Goal: Find specific page/section: Find specific page/section

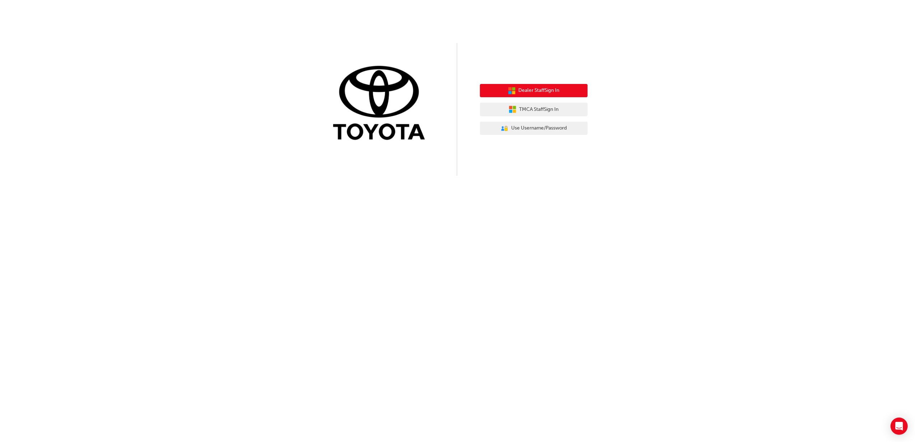
click at [494, 91] on button "Dealer Staff Sign In" at bounding box center [534, 91] width 108 height 14
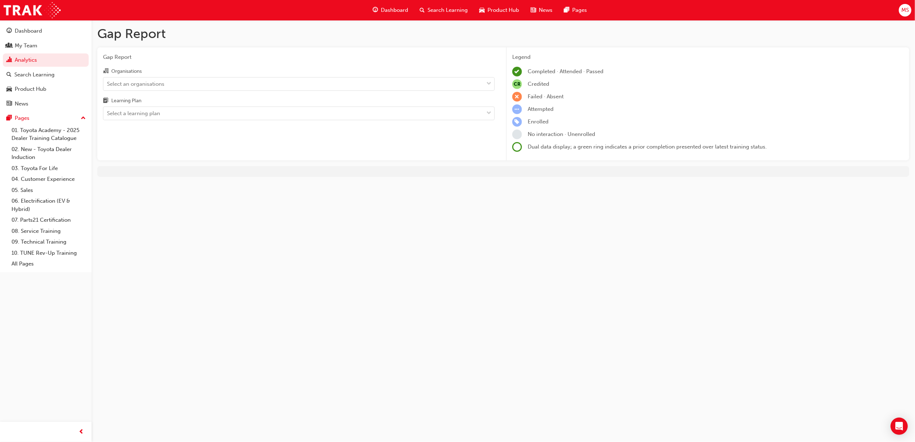
click at [904, 12] on span "MS" at bounding box center [905, 10] width 8 height 8
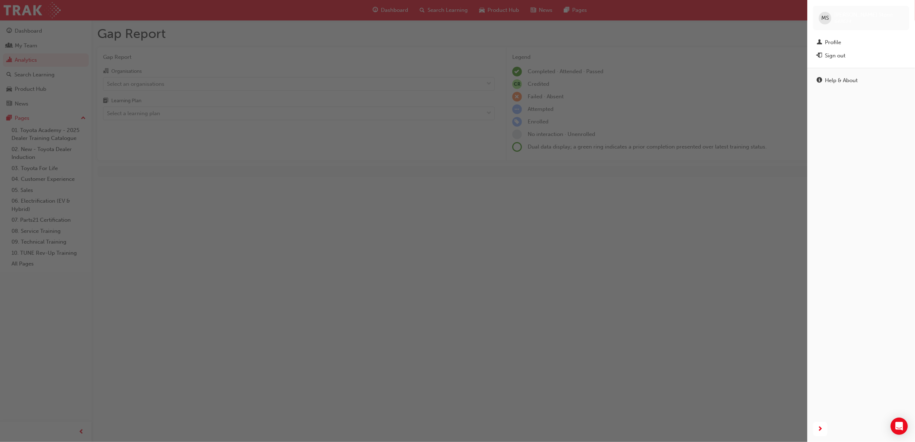
click at [750, 51] on div "button" at bounding box center [403, 221] width 807 height 442
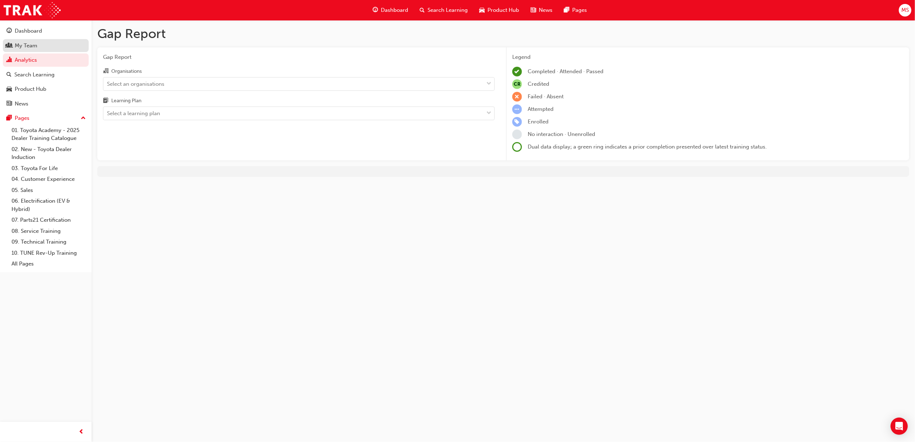
click at [53, 45] on div "My Team" at bounding box center [45, 45] width 79 height 9
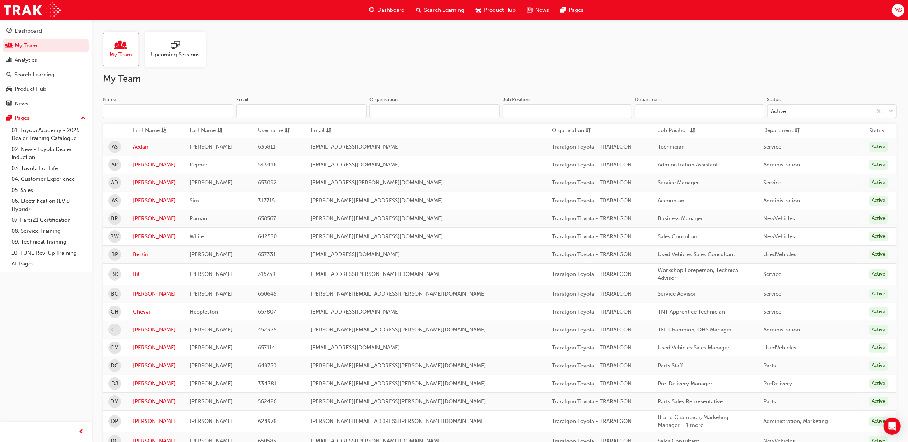
click at [705, 111] on input "Department" at bounding box center [699, 111] width 129 height 14
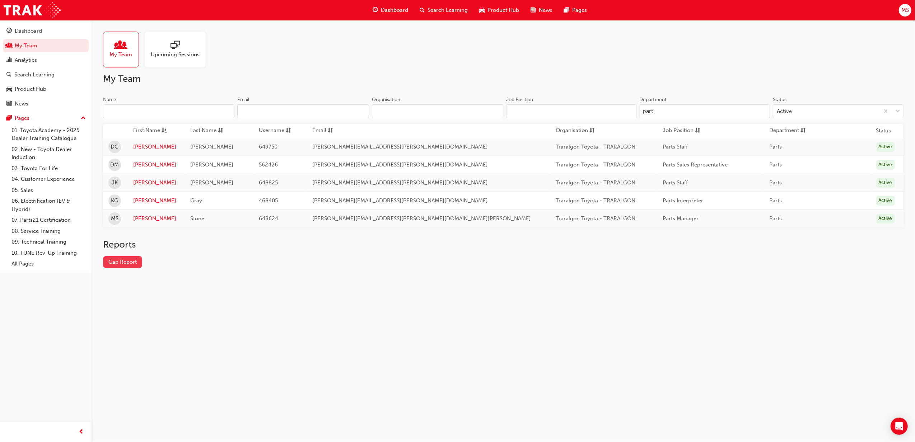
type input "part"
click at [126, 266] on link "Gap Report" at bounding box center [122, 262] width 39 height 12
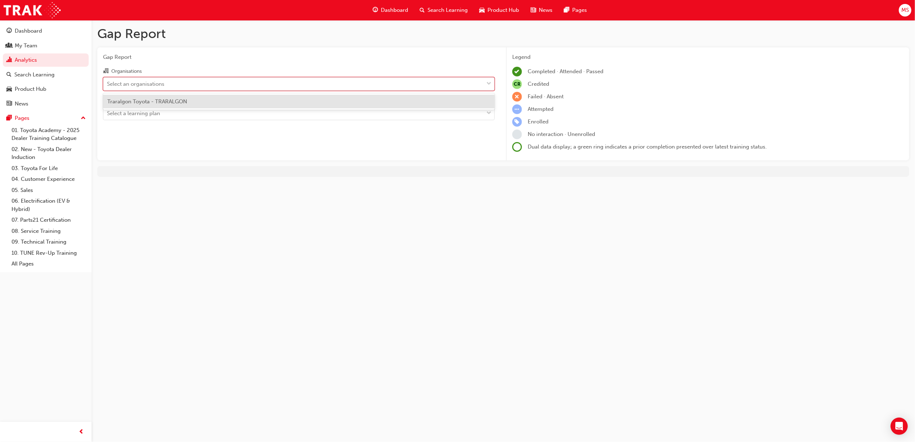
click at [254, 85] on div "Select an organisations" at bounding box center [293, 84] width 380 height 13
click at [108, 85] on input "Organisations option Traralgon Toyota - TRARALGON focused, 1 of 1. 1 result ava…" at bounding box center [107, 83] width 1 height 6
click at [233, 99] on div "Traralgon Toyota - TRARALGON" at bounding box center [299, 102] width 392 height 14
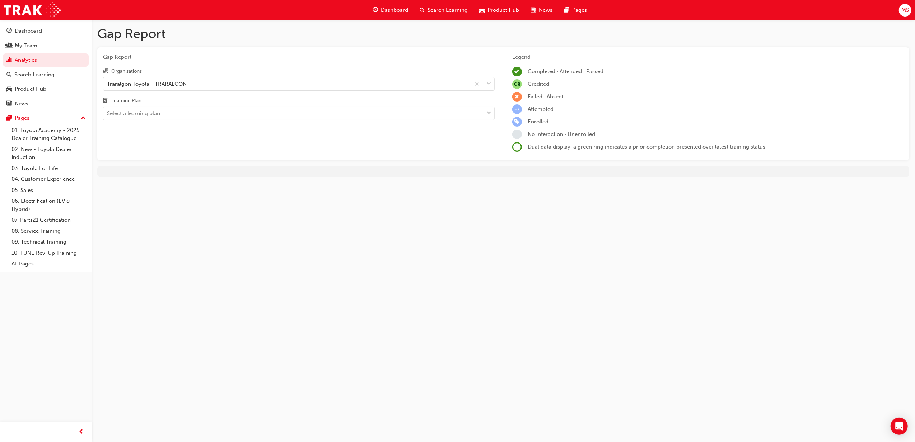
click at [204, 124] on div "Gap Report Organisations Traralgon Toyota - TRARALGON Learning Plan Select a le…" at bounding box center [298, 103] width 403 height 113
click at [206, 121] on div "Gap Report Organisations Traralgon Toyota - TRARALGON Learning Plan Select a le…" at bounding box center [298, 103] width 403 height 113
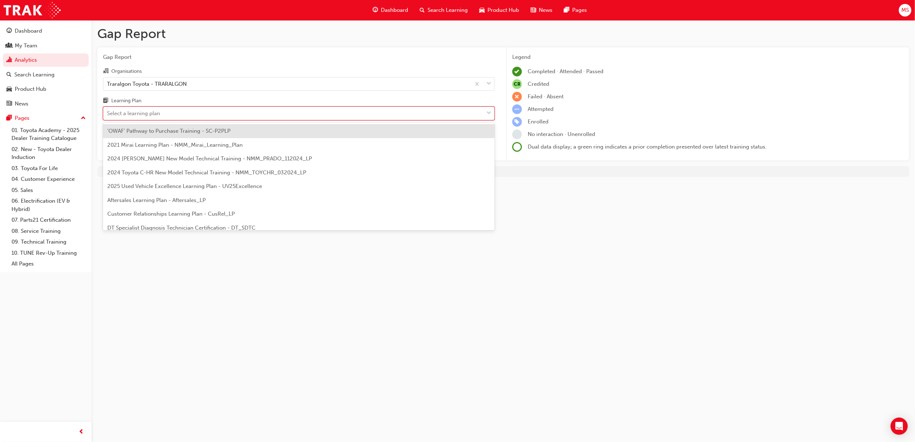
click at [209, 114] on div "Select a learning plan" at bounding box center [293, 113] width 380 height 13
click at [108, 114] on input "Learning Plan option 'OWAF' Pathway to Purchase Training - SC-P2PLP focused, 1 …" at bounding box center [107, 113] width 1 height 6
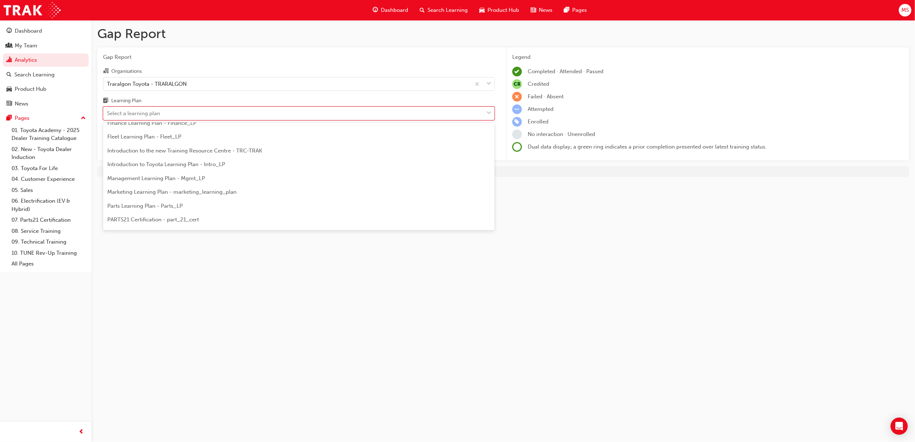
scroll to position [144, 0]
click at [259, 276] on div "Gap Report Gap Report Organisations Traralgon Toyota - TRARALGON Learning Plan …" at bounding box center [457, 221] width 915 height 442
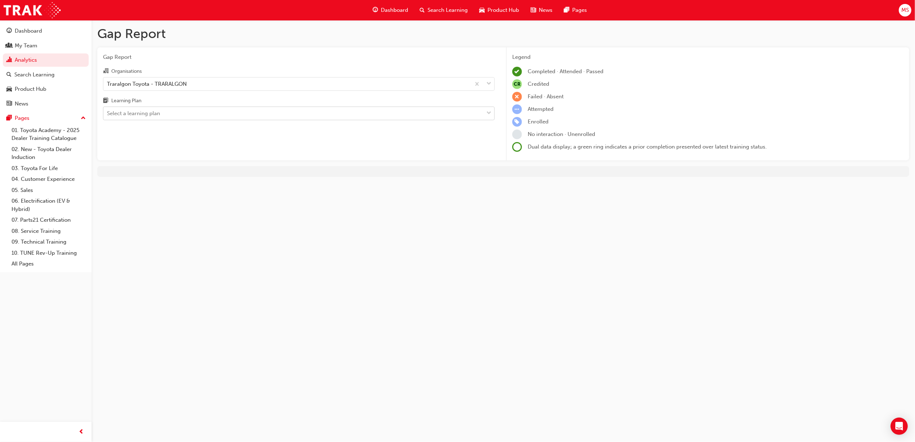
click at [250, 107] on div "Select a learning plan" at bounding box center [293, 113] width 380 height 13
click at [108, 110] on input "Learning Plan Select a learning plan" at bounding box center [107, 113] width 1 height 6
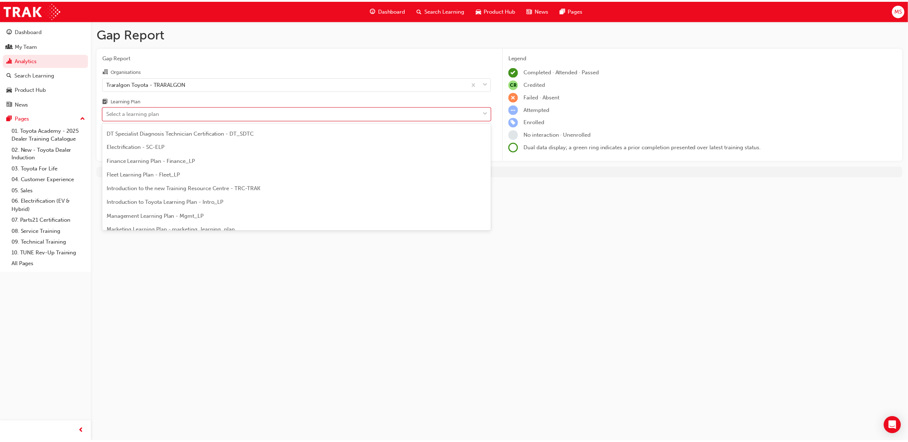
scroll to position [95, 0]
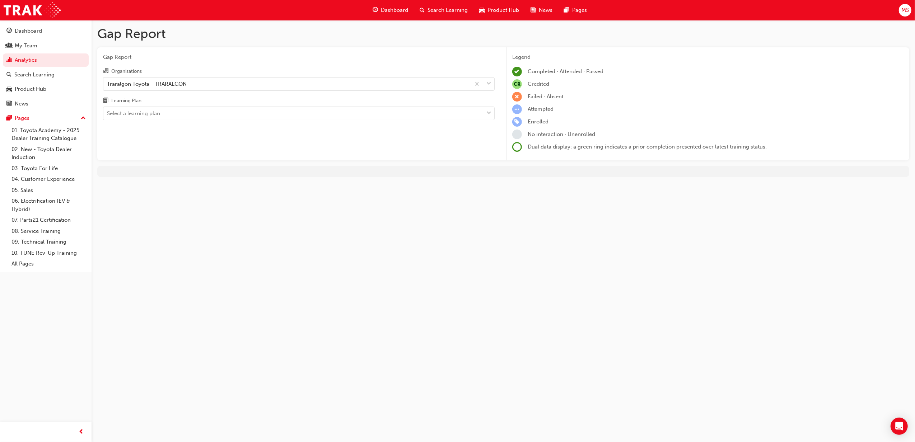
click at [736, 121] on div "Enrolled" at bounding box center [707, 122] width 391 height 10
click at [33, 50] on link "My Team" at bounding box center [46, 45] width 86 height 13
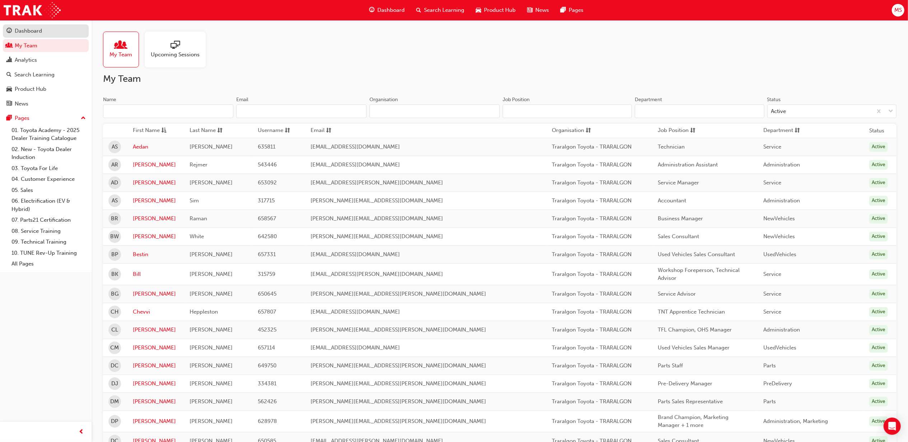
click at [22, 29] on div "Dashboard" at bounding box center [28, 31] width 27 height 8
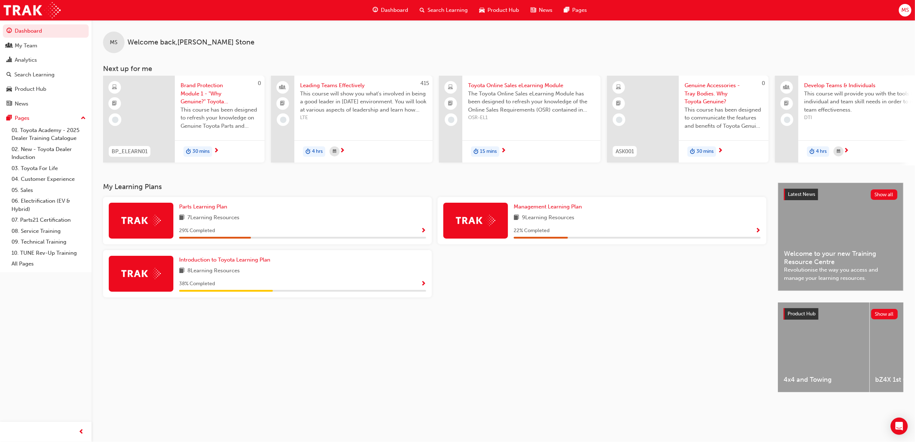
click at [908, 5] on div "MS" at bounding box center [905, 10] width 13 height 13
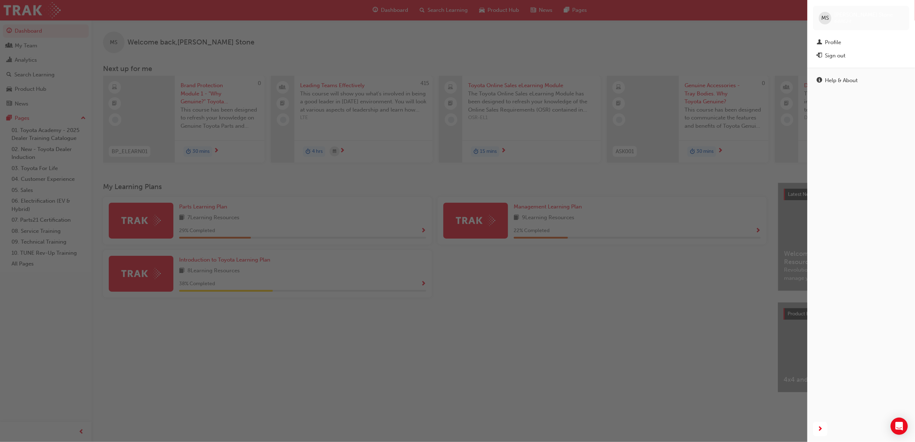
click at [722, 32] on div "button" at bounding box center [403, 221] width 807 height 442
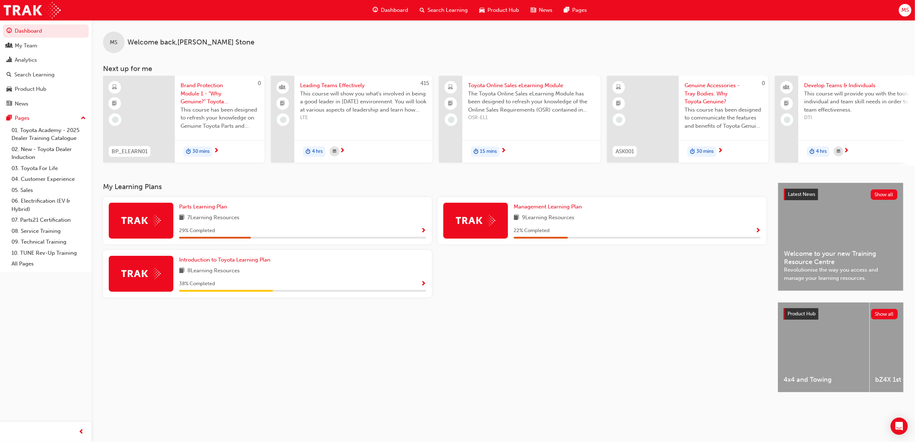
click at [594, 11] on div "Dashboard Search Learning Product Hub News Pages" at bounding box center [480, 10] width 232 height 20
click at [577, 12] on span "Pages" at bounding box center [579, 10] width 15 height 8
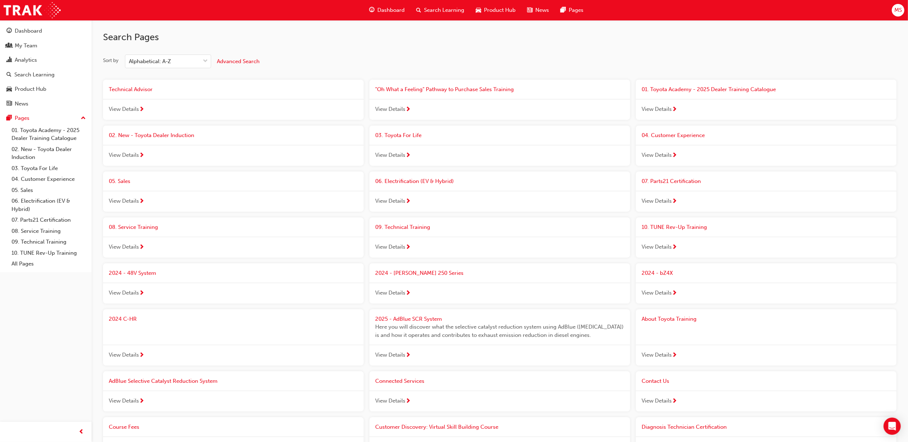
click at [906, 10] on div "Dashboard Search Learning Product Hub News Pages MS" at bounding box center [454, 10] width 908 height 20
click at [899, 11] on span "MS" at bounding box center [898, 10] width 8 height 8
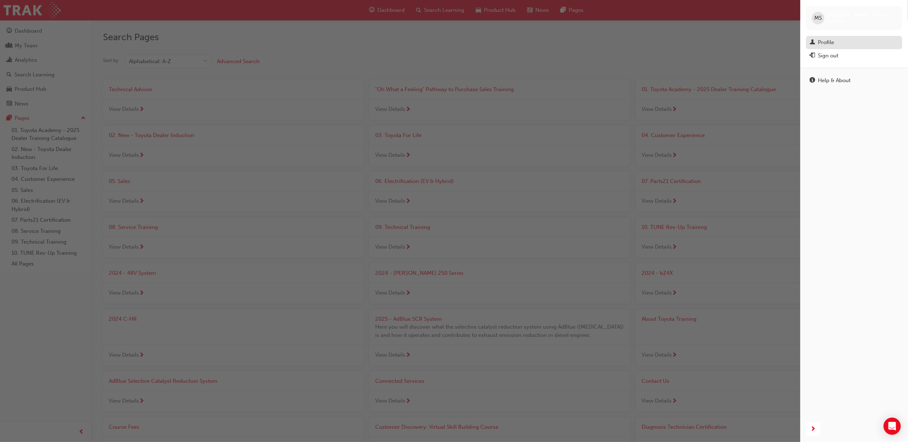
click at [827, 38] on div "Profile" at bounding box center [853, 42] width 89 height 9
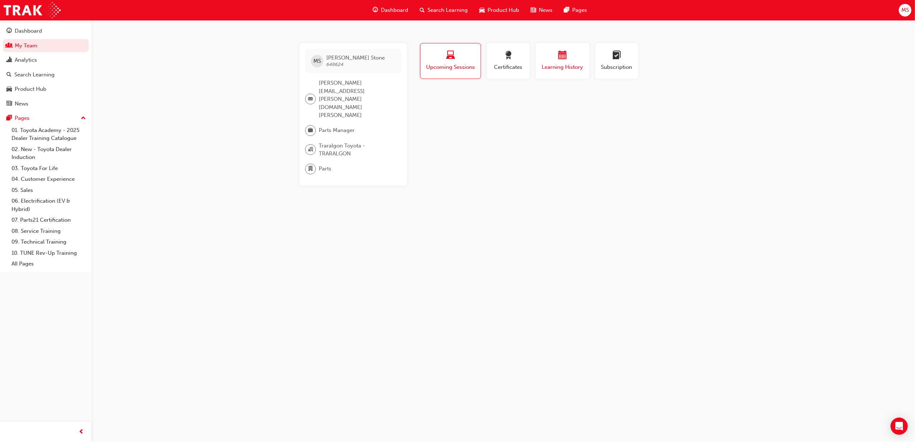
click at [548, 59] on div "button" at bounding box center [562, 56] width 43 height 11
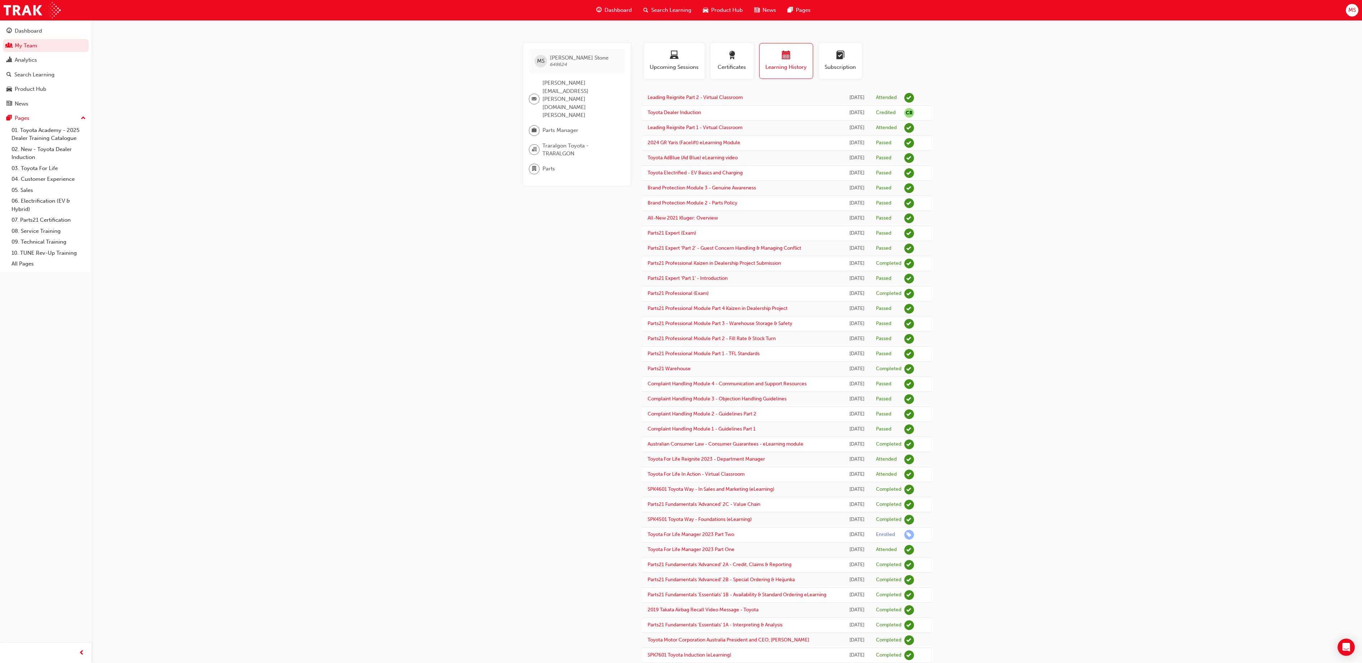
click at [915, 157] on div "MS Mitchell Stone 648624 mitchell.stone@traralgonautomotivegroup.com.au Parts M…" at bounding box center [681, 348] width 1362 height 696
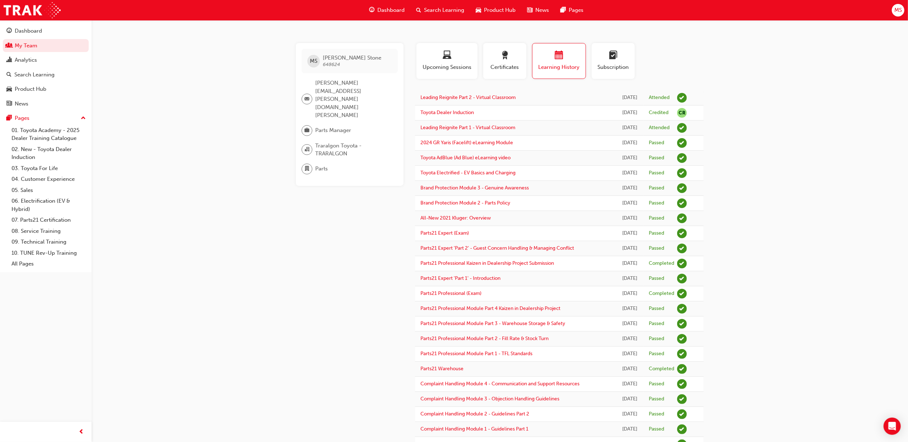
drag, startPoint x: 799, startPoint y: 85, endPoint x: 227, endPoint y: 281, distance: 604.6
click at [227, 281] on div "MS Mitchell Stone 648624 mitchell.stone@traralgonautomotivegroup.com.au Parts M…" at bounding box center [454, 348] width 908 height 696
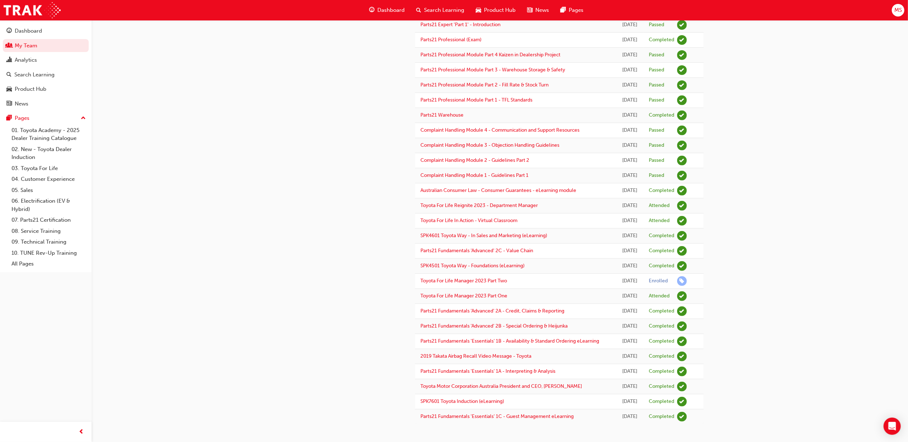
scroll to position [310, 0]
click at [899, 6] on span "MS" at bounding box center [898, 10] width 8 height 8
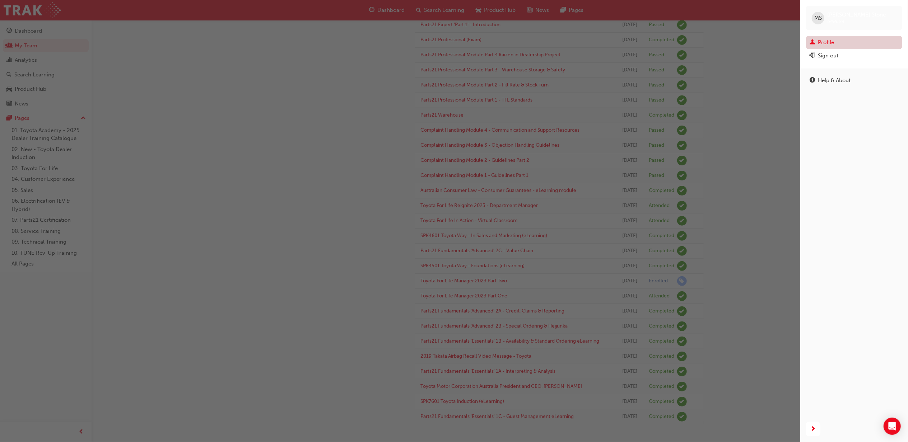
click at [837, 40] on link "Profile" at bounding box center [854, 42] width 96 height 13
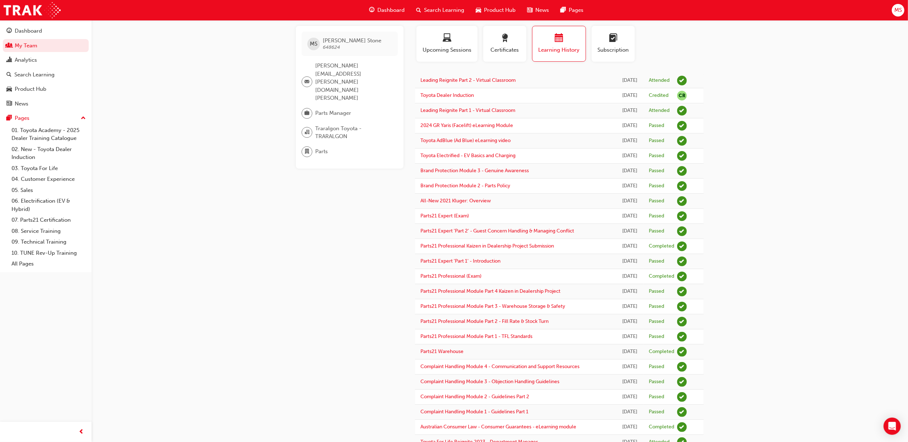
scroll to position [0, 0]
